Goal: Navigation & Orientation: Understand site structure

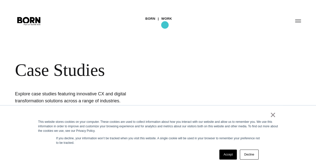
click at [165, 23] on link "Work" at bounding box center [167, 19] width 11 height 8
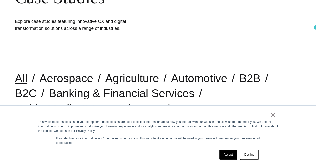
scroll to position [128, 0]
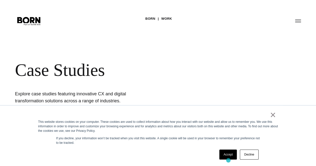
click at [229, 161] on div "Accept Decline" at bounding box center [239, 154] width 42 height 13
click at [230, 156] on link "Accept" at bounding box center [229, 155] width 18 height 10
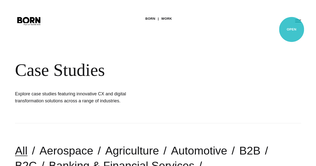
click at [292, 26] on button "Primary Menu" at bounding box center [298, 21] width 12 height 11
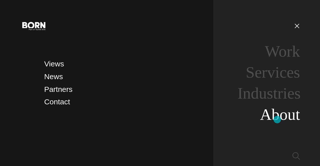
click at [277, 120] on link "About" at bounding box center [280, 115] width 40 height 18
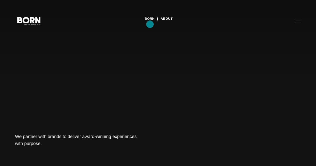
click at [150, 23] on link "BORN" at bounding box center [150, 19] width 10 height 8
